Goal: Information Seeking & Learning: Learn about a topic

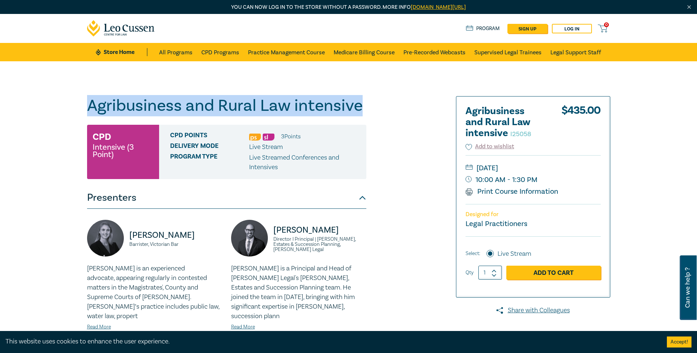
drag, startPoint x: 369, startPoint y: 104, endPoint x: 81, endPoint y: 112, distance: 288.4
click at [81, 112] on div "Agribusiness and Rural Law intensive I25058 CPD Intensive (3 Point) CPD Points …" at bounding box center [348, 279] width 697 height 437
copy h1 "Agribusiness and Rural Law intensive"
drag, startPoint x: 194, startPoint y: 234, endPoint x: 126, endPoint y: 238, distance: 67.7
click at [126, 238] on div "[PERSON_NAME], Victorian Bar" at bounding box center [154, 242] width 135 height 44
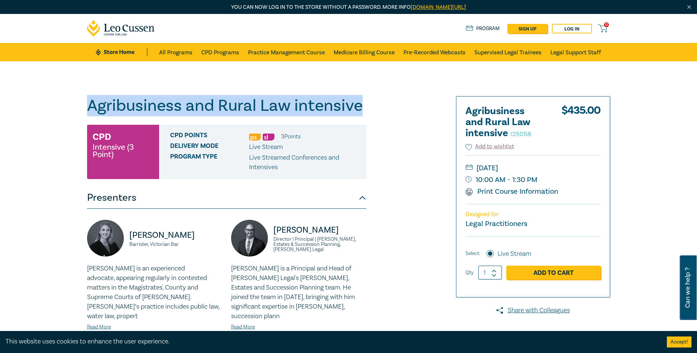
copy p "[PERSON_NAME]"
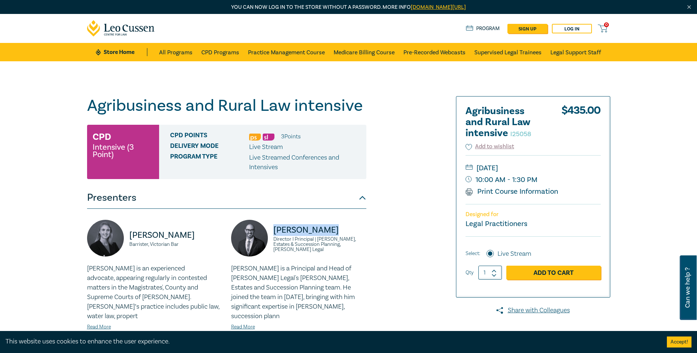
drag, startPoint x: 336, startPoint y: 228, endPoint x: 275, endPoint y: 231, distance: 60.7
click at [275, 231] on p "[PERSON_NAME]" at bounding box center [319, 230] width 93 height 12
copy p "[PERSON_NAME]"
